Goal: Transaction & Acquisition: Purchase product/service

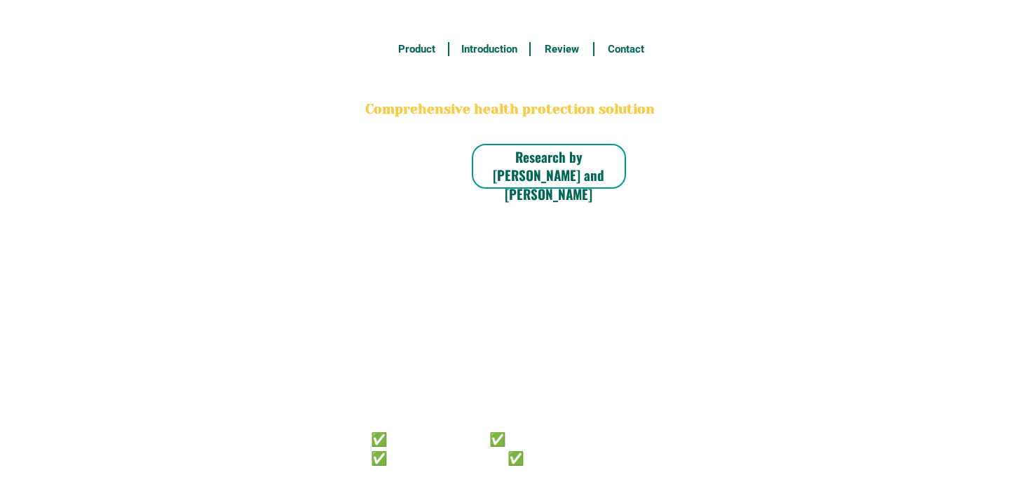
click at [551, 444] on h6 "✅ 𝙰𝚗𝚝𝚒 𝙲𝚊𝚗𝚌𝚎𝚛 ✅ 𝙰𝚗𝚝𝚒 𝚂𝚝𝚛𝚘𝚔𝚎 ✅ 𝙰𝚗𝚝𝚒 𝙳𝚒𝚊𝚋𝚎𝚝𝚒𝚌 ✅ 𝙳𝚒𝚊𝚋𝚎𝚝𝚎𝚜" at bounding box center [491, 447] width 240 height 37
click at [538, 450] on h6 "✅ 𝙰𝚗𝚝𝚒 𝙲𝚊𝚗𝚌𝚎𝚛 ✅ 𝙰𝚗𝚝𝚒 𝚂𝚝𝚛𝚘𝚔𝚎 ✅ 𝙰𝚗𝚝𝚒 𝙳𝚒𝚊𝚋𝚎𝚝𝚒𝚌 ✅ 𝙳𝚒𝚊𝚋𝚎𝚝𝚎𝚜" at bounding box center [491, 447] width 240 height 37
radio input "true"
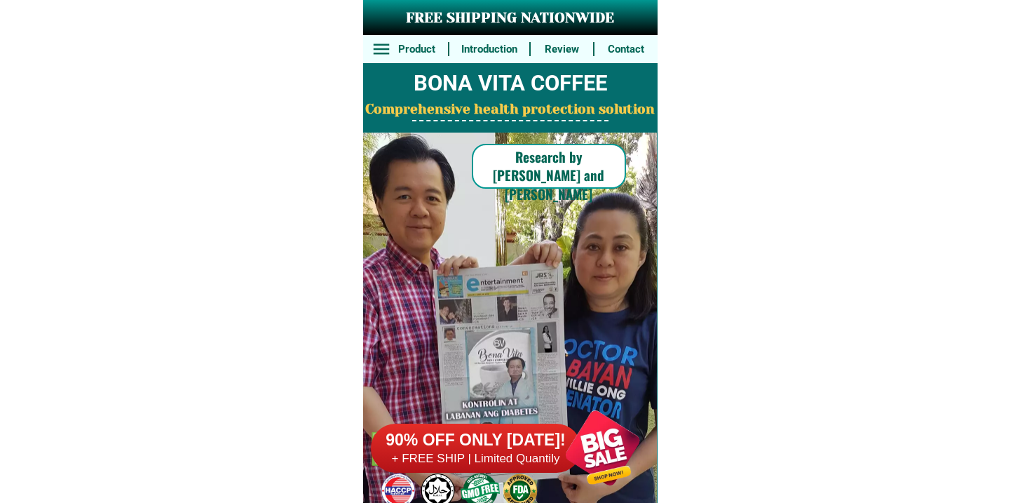
click at [535, 464] on h6 "+ FREE SHIP | Limited Quantily" at bounding box center [476, 458] width 210 height 15
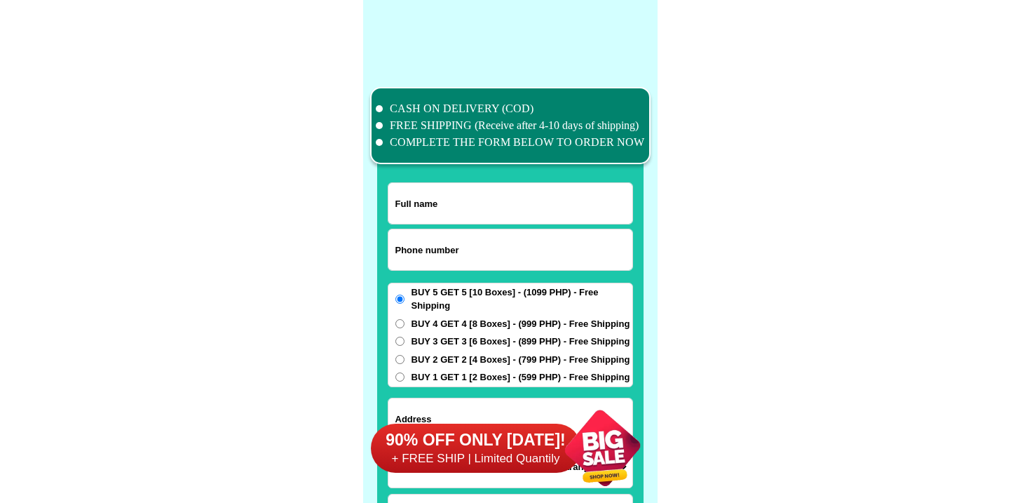
scroll to position [10903, 0]
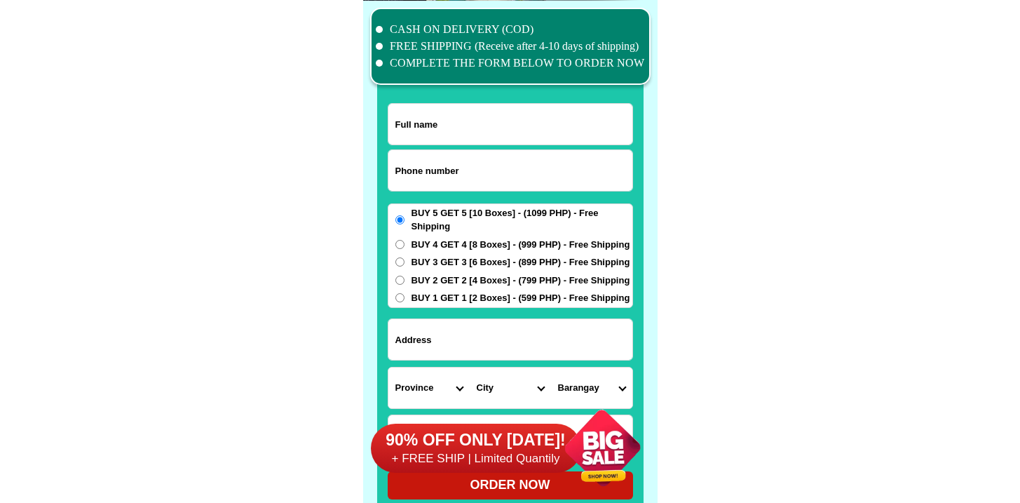
click at [483, 169] on input "Input phone_number" at bounding box center [511, 170] width 244 height 41
paste input "[PHONE_NUMBER]"
type input "[PHONE_NUMBER]"
click at [409, 107] on input "Input full_name" at bounding box center [511, 124] width 244 height 41
paste input "[PERSON_NAME]"
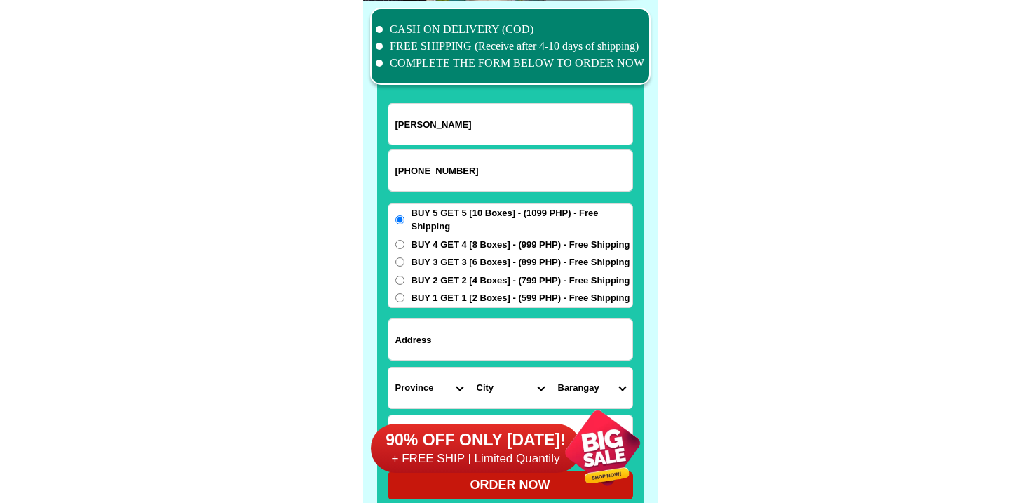
type input "[PERSON_NAME]"
click at [443, 345] on input "Input address" at bounding box center [511, 339] width 244 height 41
paste input "[PERSON_NAME] 1 [GEOGRAPHIC_DATA][PERSON_NAME]"
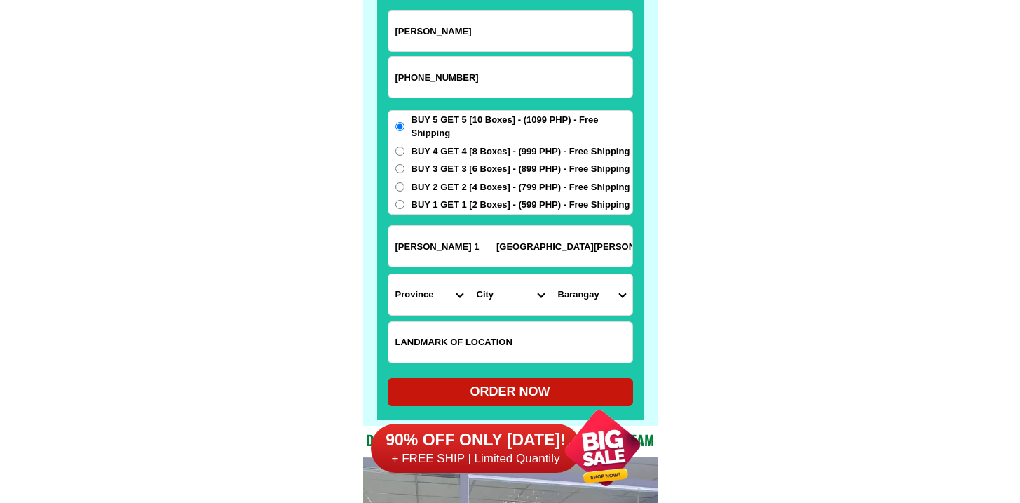
scroll to position [11007, 0]
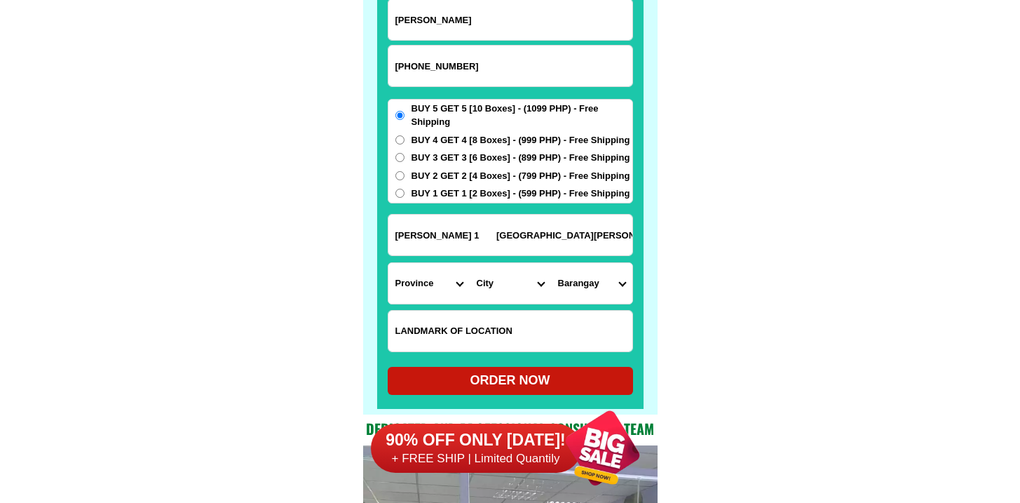
type input "[PERSON_NAME] 1 [GEOGRAPHIC_DATA][PERSON_NAME]"
click at [438, 281] on select "Province [GEOGRAPHIC_DATA] [GEOGRAPHIC_DATA][PERSON_NAME][GEOGRAPHIC_DATA][GEOG…" at bounding box center [429, 283] width 81 height 41
click at [408, 279] on select "Province [GEOGRAPHIC_DATA] [GEOGRAPHIC_DATA][PERSON_NAME][GEOGRAPHIC_DATA][GEOG…" at bounding box center [429, 283] width 81 height 41
select select "63_904"
click at [389, 263] on select "Province [GEOGRAPHIC_DATA] [GEOGRAPHIC_DATA][PERSON_NAME][GEOGRAPHIC_DATA][GEOG…" at bounding box center [429, 283] width 81 height 41
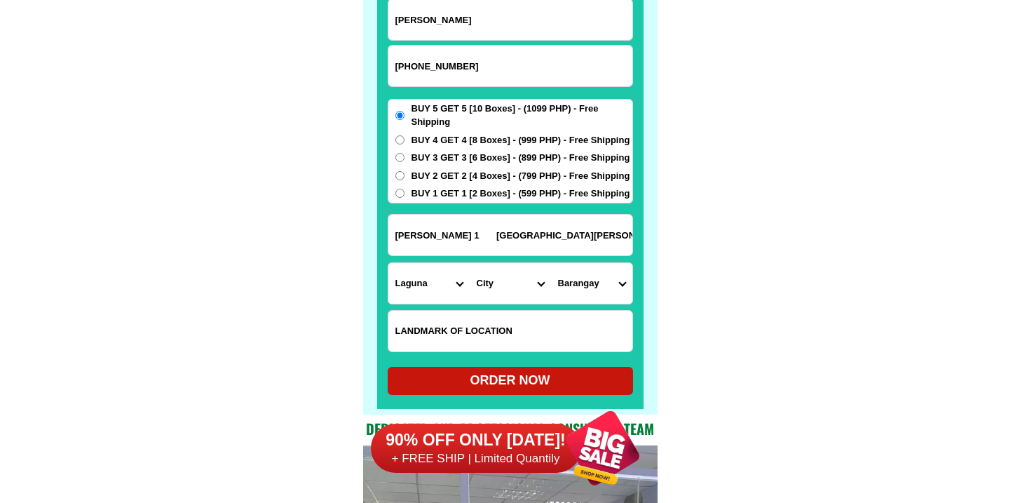
click at [492, 278] on select "City [GEOGRAPHIC_DATA] [GEOGRAPHIC_DATA]-city [GEOGRAPHIC_DATA] [GEOGRAPHIC_DAT…" at bounding box center [510, 283] width 81 height 41
select select "63_904357"
click at [470, 263] on select "City [GEOGRAPHIC_DATA] [GEOGRAPHIC_DATA]-city [GEOGRAPHIC_DATA] [GEOGRAPHIC_DAT…" at bounding box center [510, 283] width 81 height 41
click at [596, 278] on select "Barangay Bagong silang calendola Calendola Chrysanthemum Cuyab [PERSON_NAME] G.…" at bounding box center [591, 283] width 81 height 41
select select "63_904357583801"
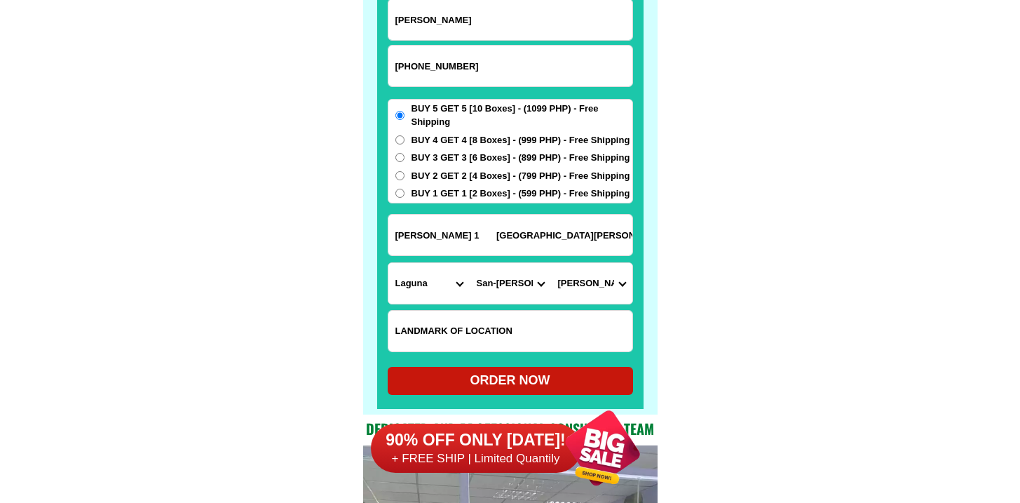
click at [551, 263] on select "Barangay Bagong silang calendola Calendola Chrysanthemum Cuyab [PERSON_NAME] G.…" at bounding box center [591, 283] width 81 height 41
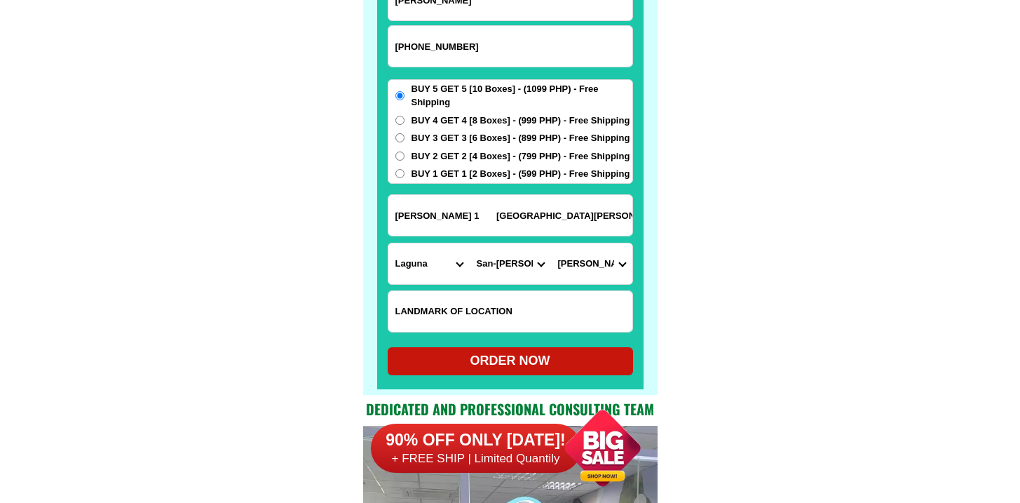
scroll to position [11106, 0]
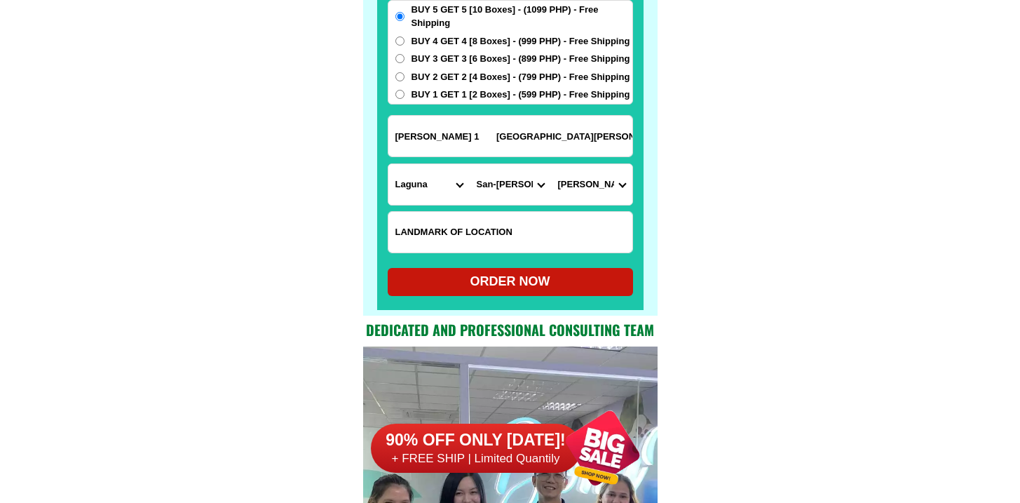
click at [531, 285] on div "ORDER NOW" at bounding box center [510, 281] width 245 height 19
radio input "true"
